Goal: Obtain resource: Obtain resource

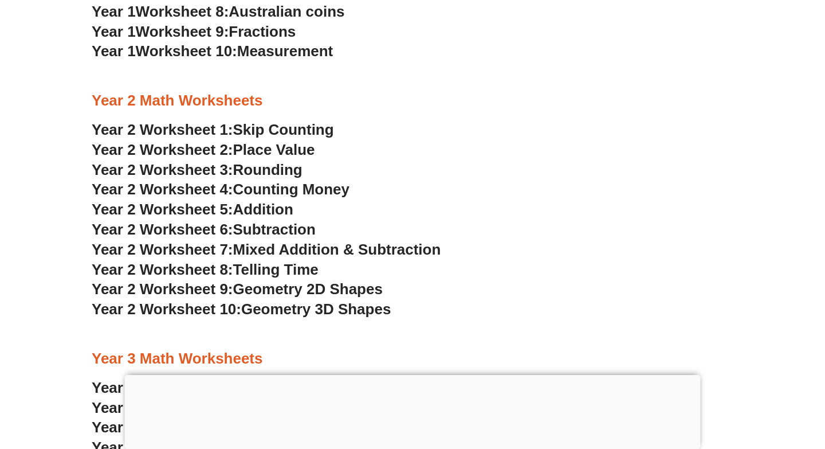
scroll to position [1334, 0]
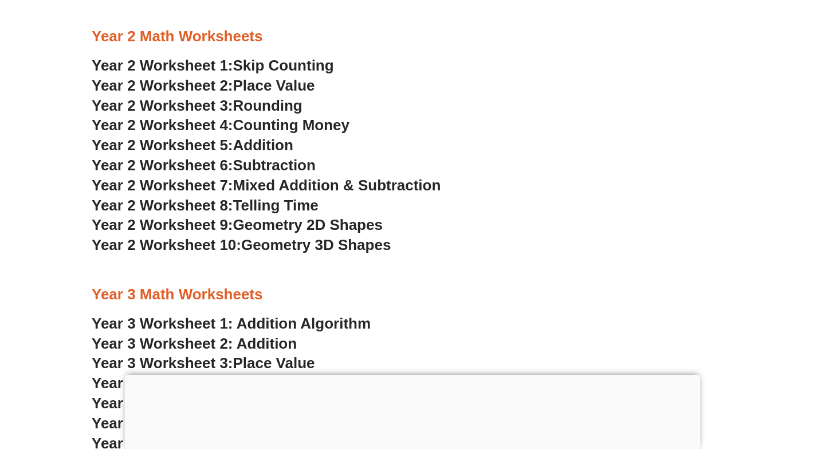
click at [287, 81] on span "Place Value" at bounding box center [274, 85] width 82 height 17
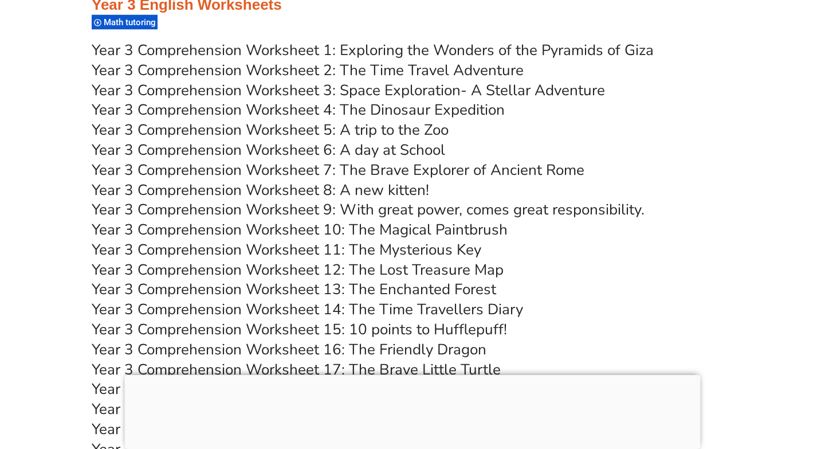
scroll to position [3651, 0]
click at [384, 115] on link "Year 3 Comprehension Worksheet 4: The Dinosaur Expedition" at bounding box center [298, 110] width 413 height 20
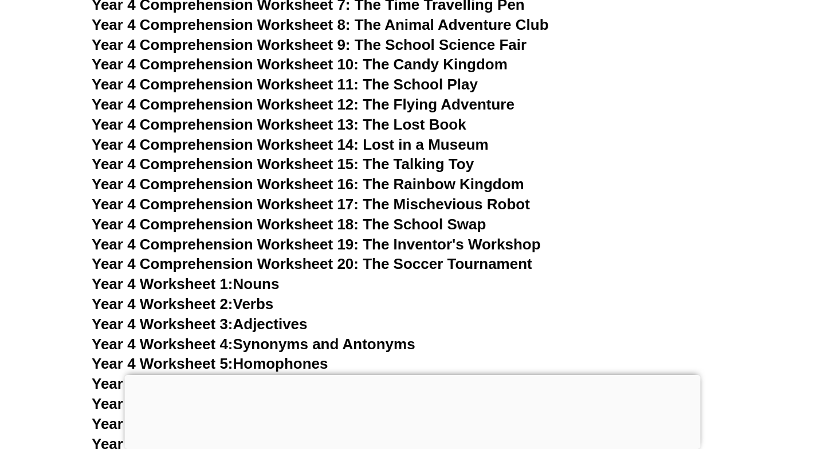
scroll to position [4662, 0]
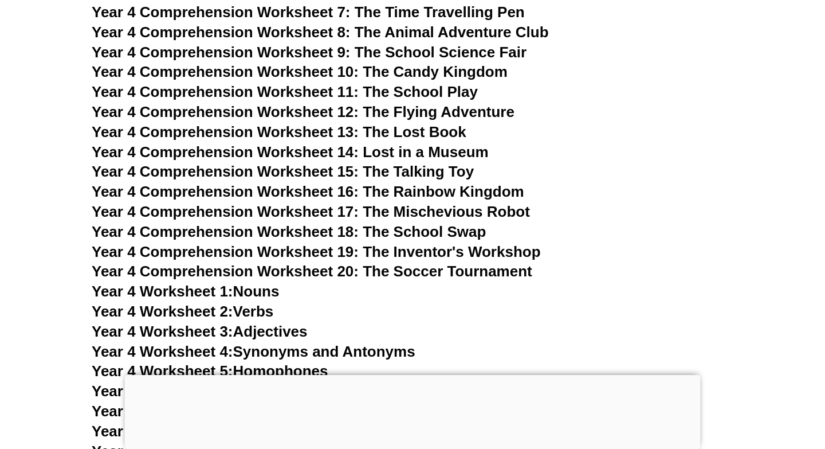
click at [329, 230] on span "Year 4 Comprehension Worksheet 18: The School Swap" at bounding box center [289, 231] width 394 height 17
